Goal: Task Accomplishment & Management: Manage account settings

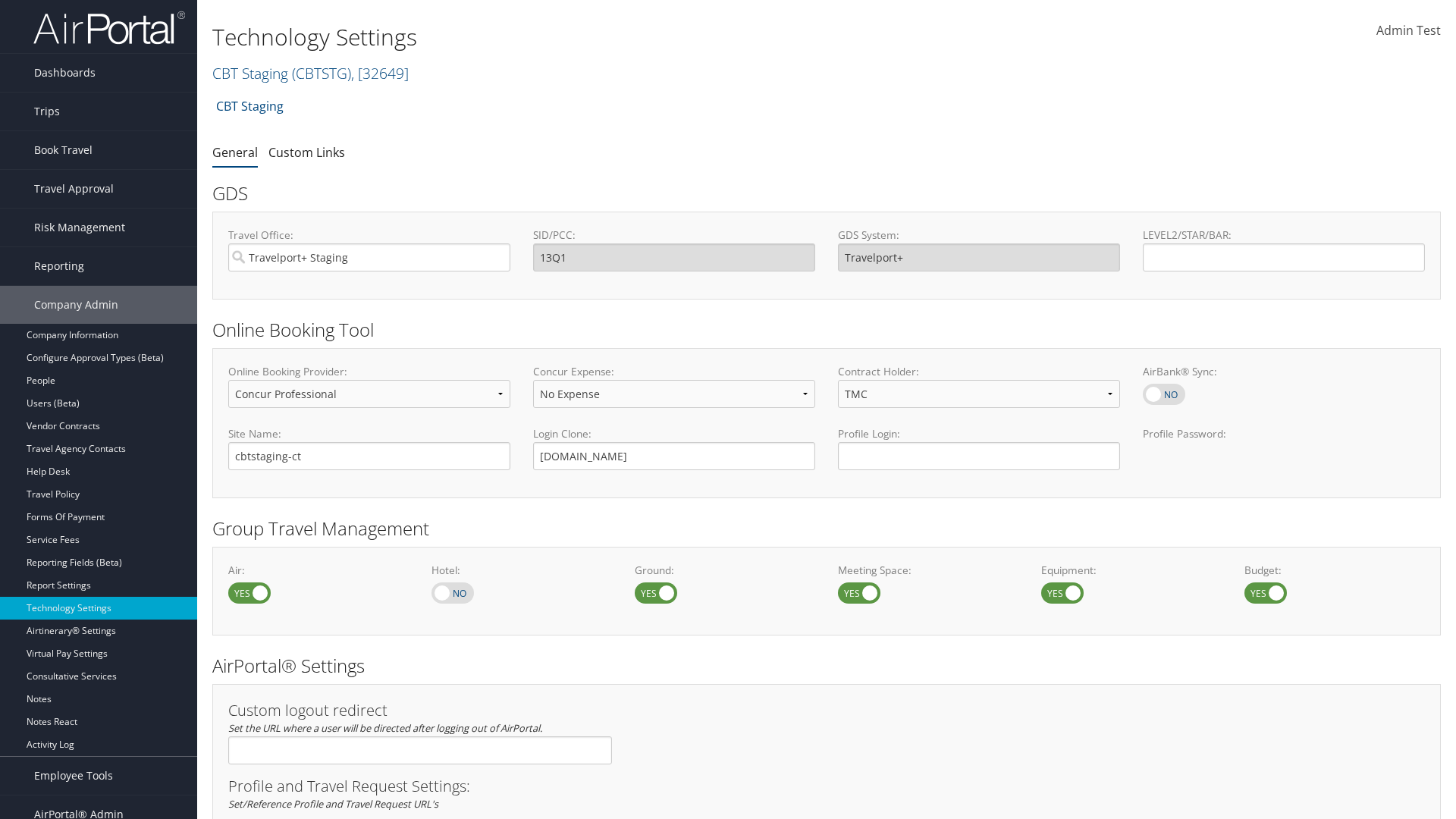
select select "4"
click at [250, 73] on link "CBT Staging ( CBTSTG ) , [ 32649 ]" at bounding box center [310, 73] width 197 height 21
click at [0, 0] on input "search" at bounding box center [0, 0] width 0 height 0
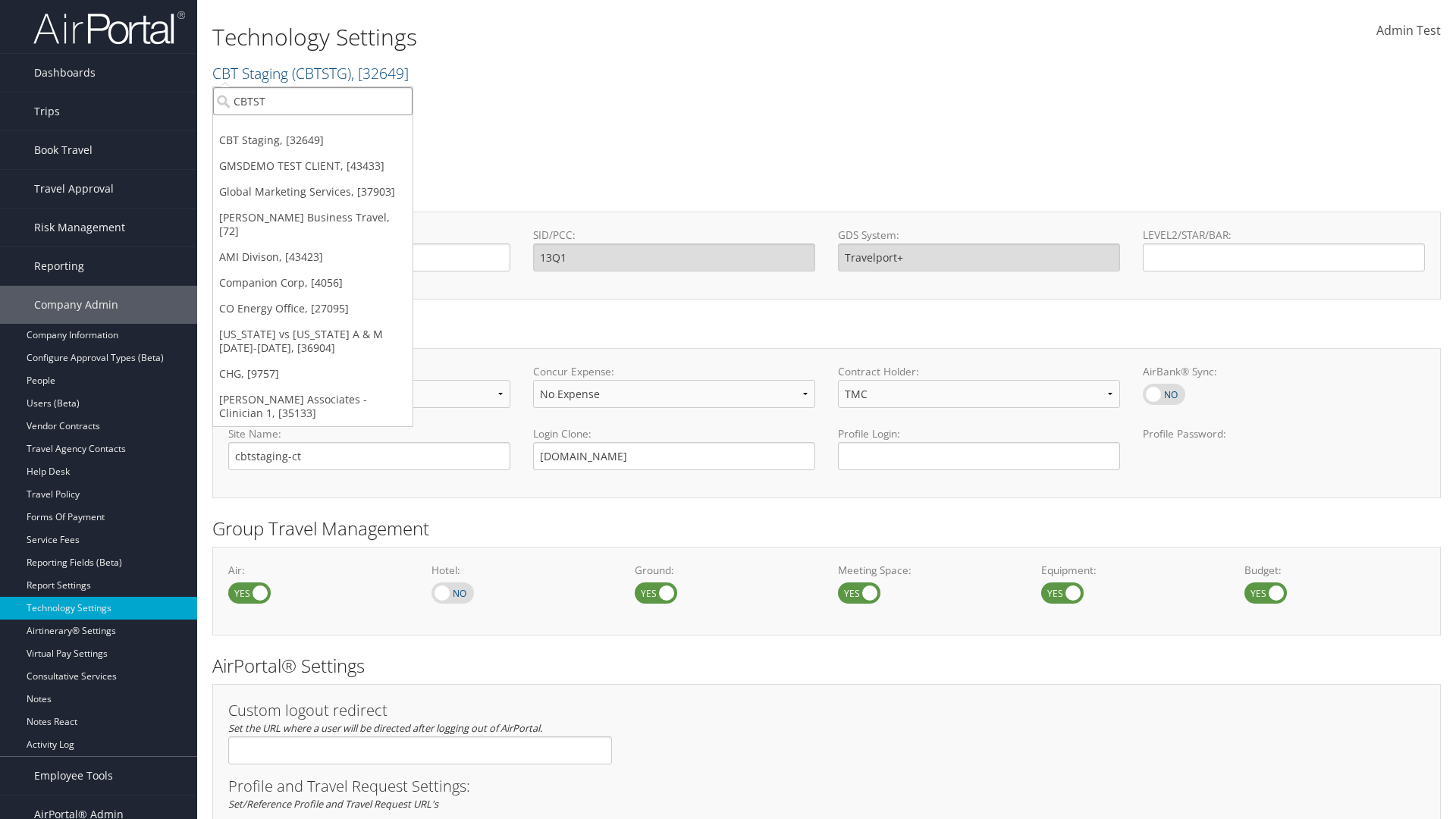
type input "CBTSTG"
click at [312, 128] on div "CBT Staging (CBTSTG), [32649]" at bounding box center [312, 129] width 216 height 14
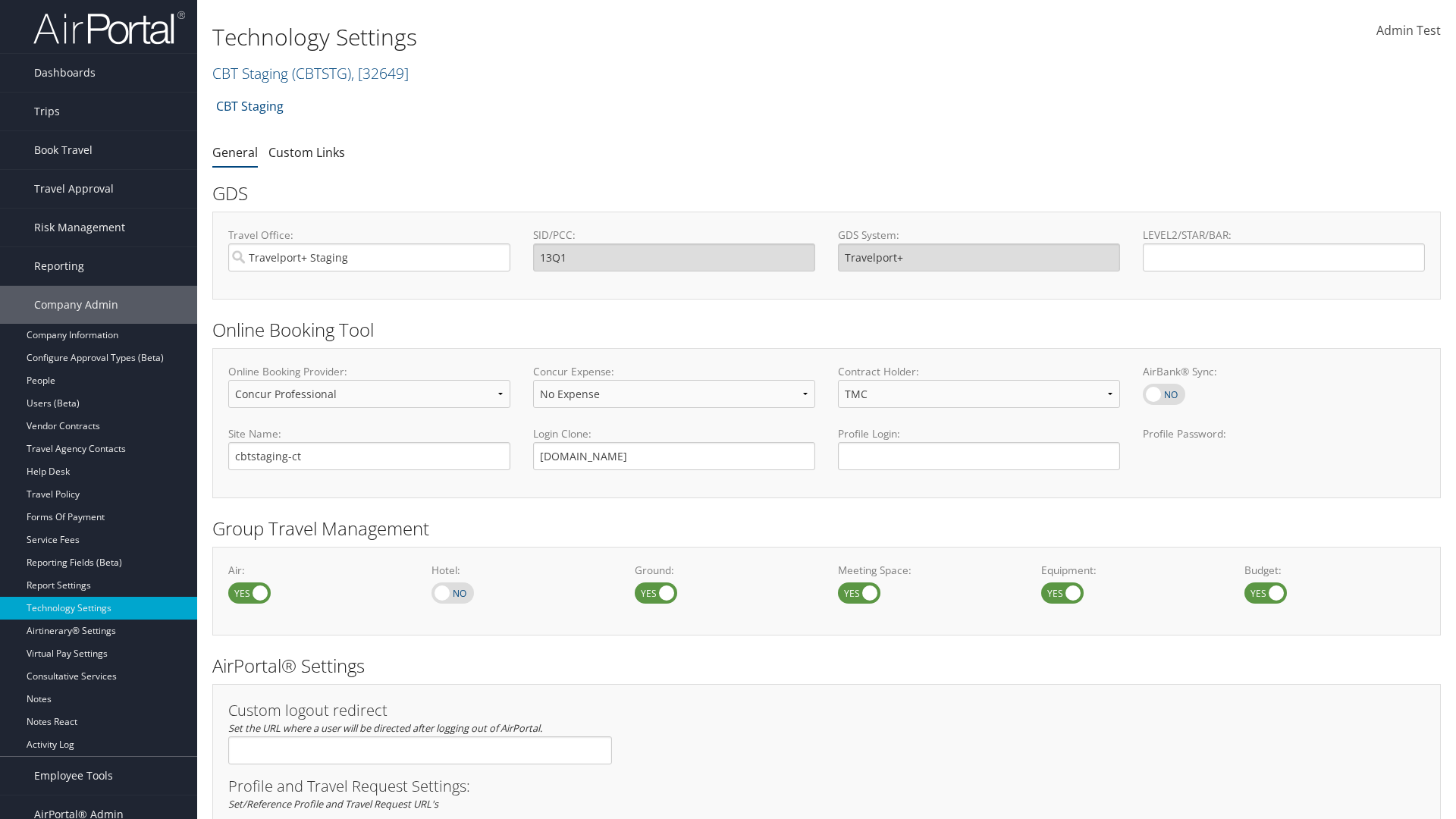
select select "4"
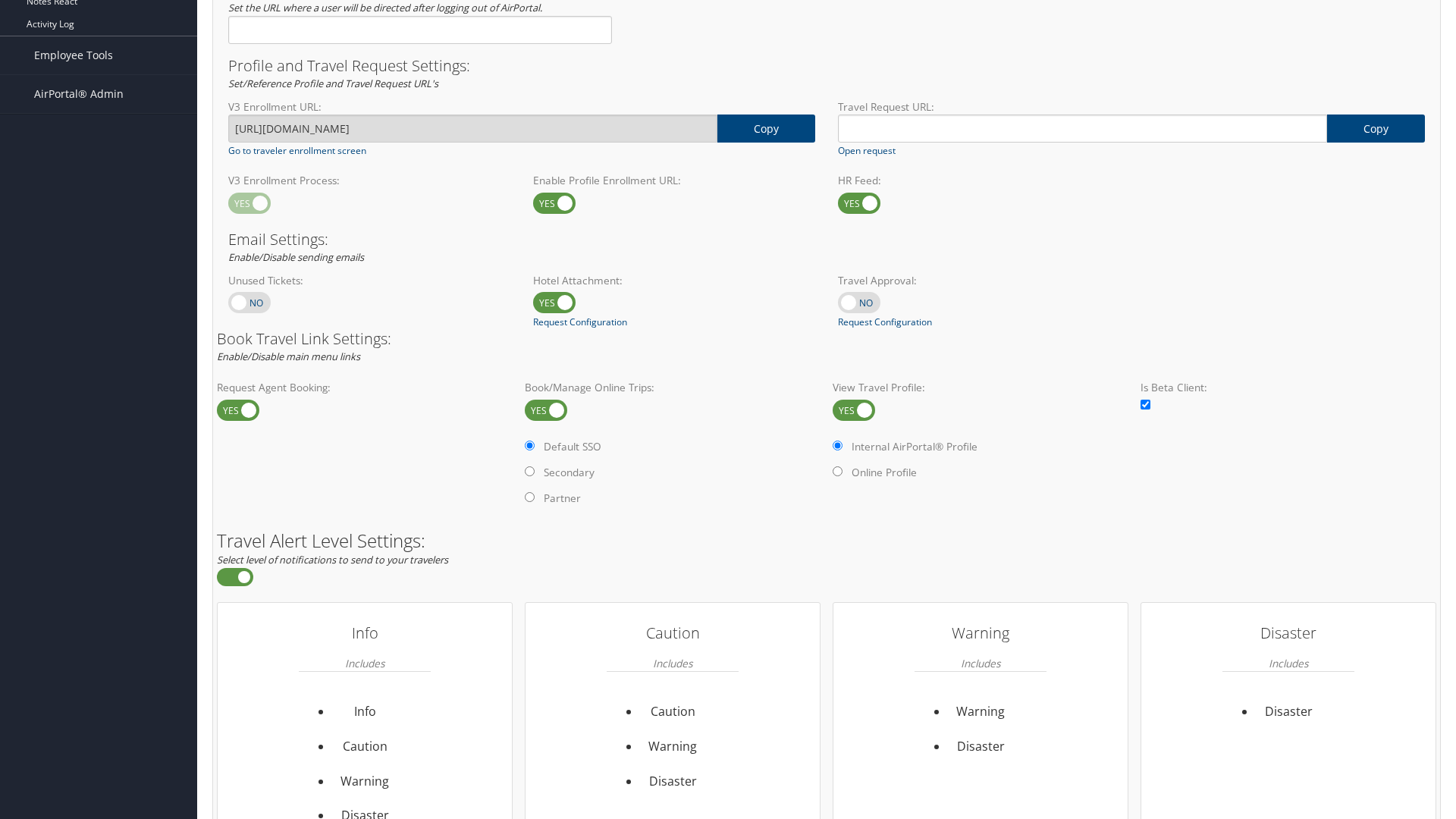
click at [854, 409] on label at bounding box center [854, 409] width 43 height 21
click at [850, 409] on input "checkbox" at bounding box center [845, 411] width 10 height 10
click at [854, 409] on label at bounding box center [854, 409] width 43 height 21
click at [850, 409] on input "checkbox" at bounding box center [845, 411] width 10 height 10
checkbox input "true"
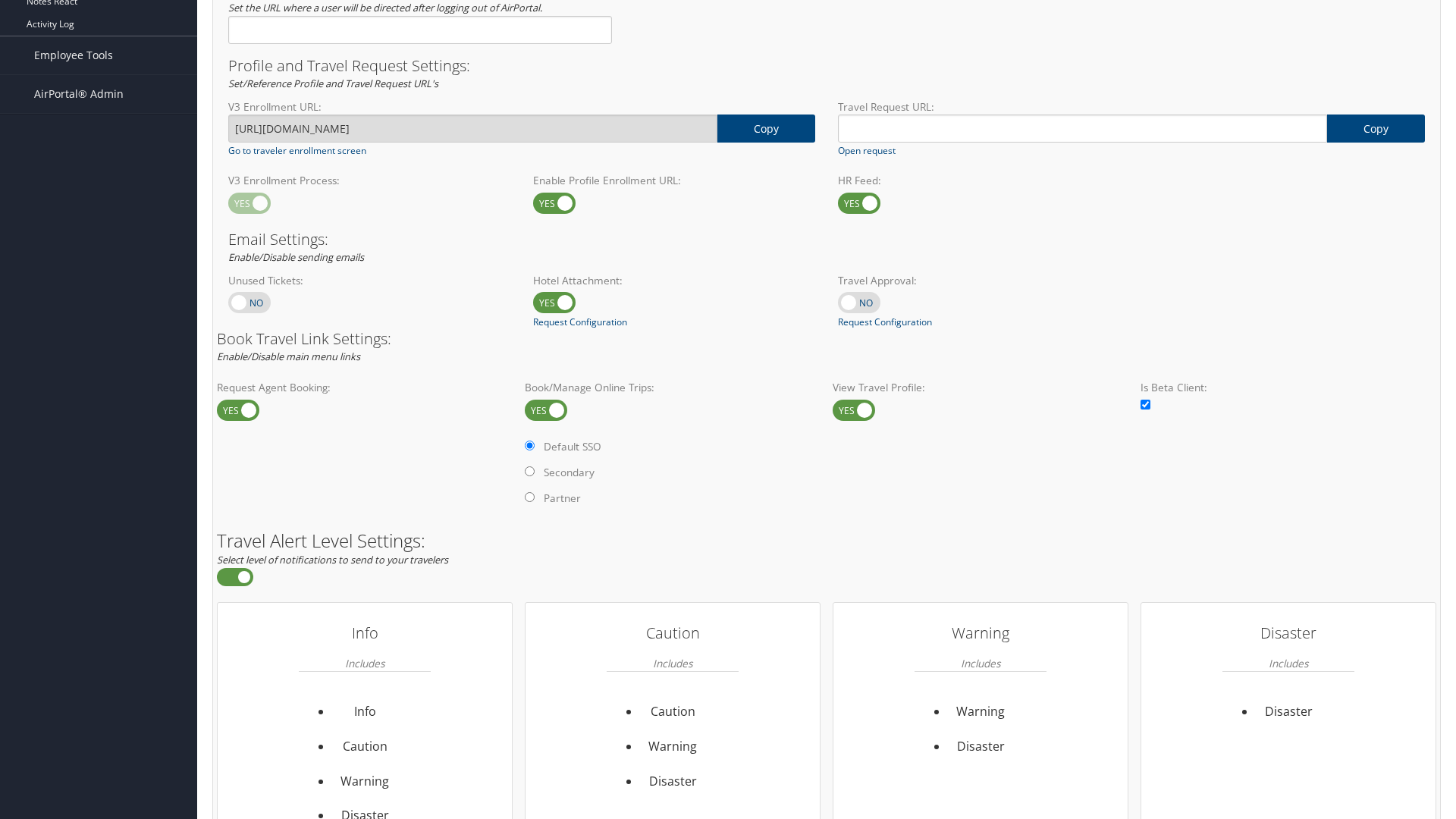
click at [0, 0] on label "Online Profile" at bounding box center [0, 0] width 0 height 0
click at [0, 0] on input "Online Profile" at bounding box center [0, 0] width 0 height 0
radio input "true"
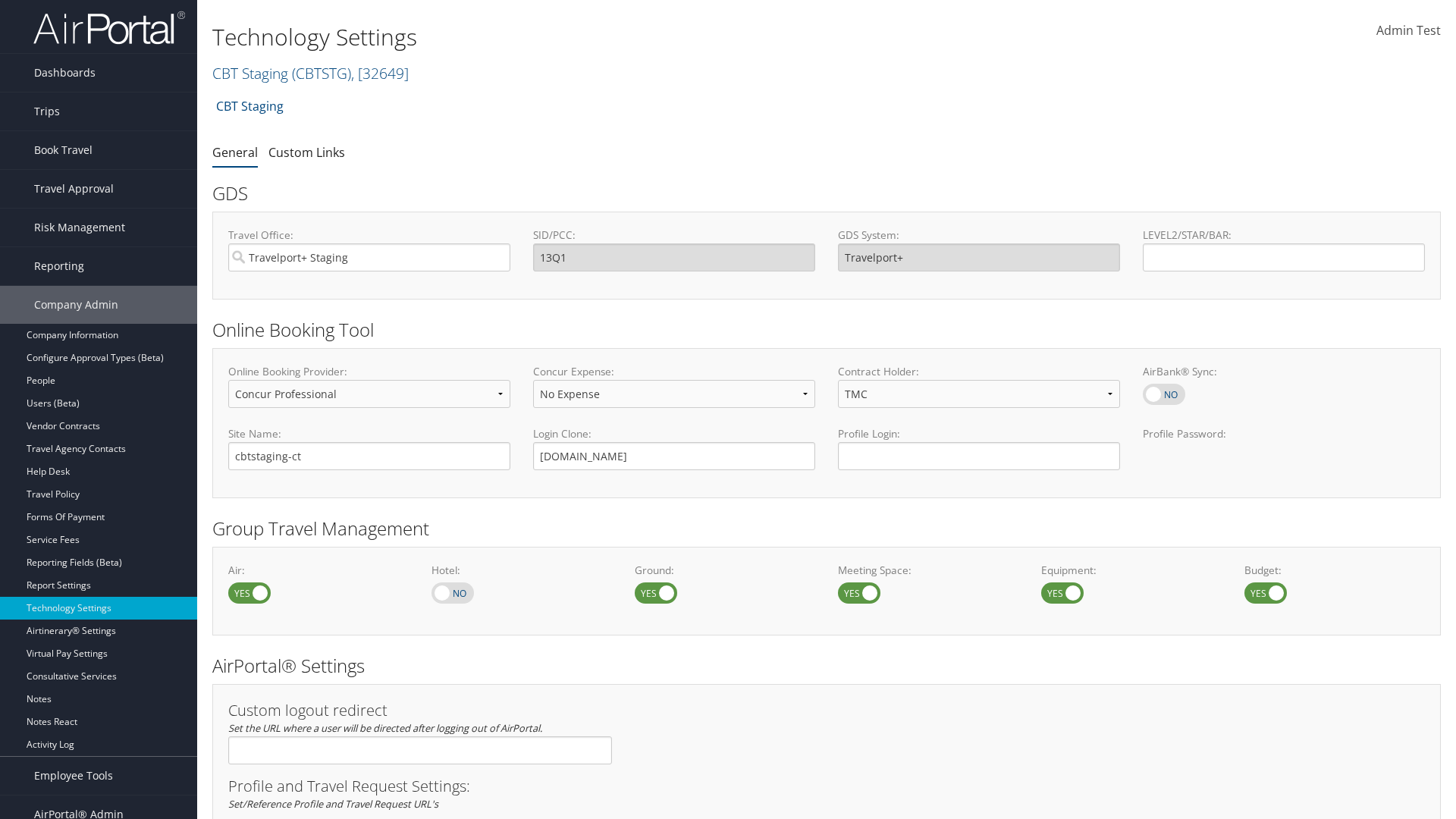
select select "4"
